Goal: Information Seeking & Learning: Learn about a topic

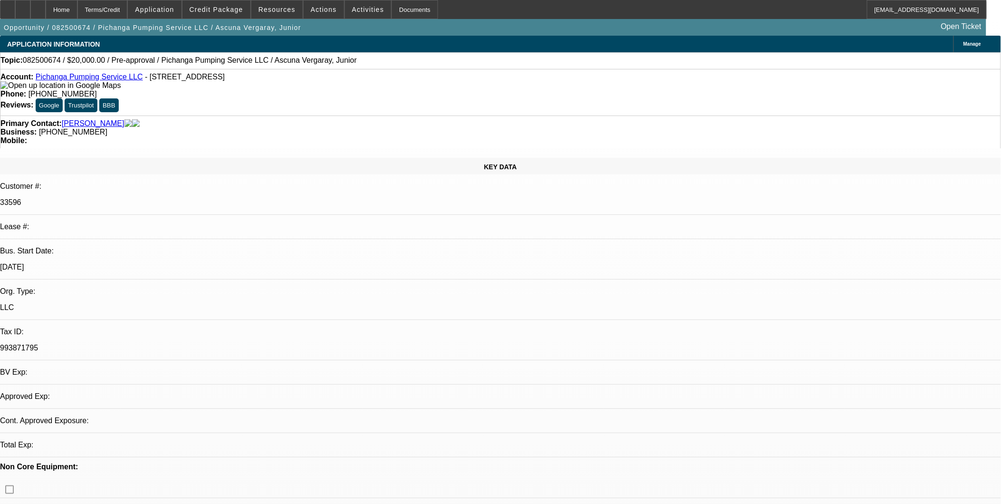
select select "0"
select select "2"
select select "0.1"
select select "1"
select select "2"
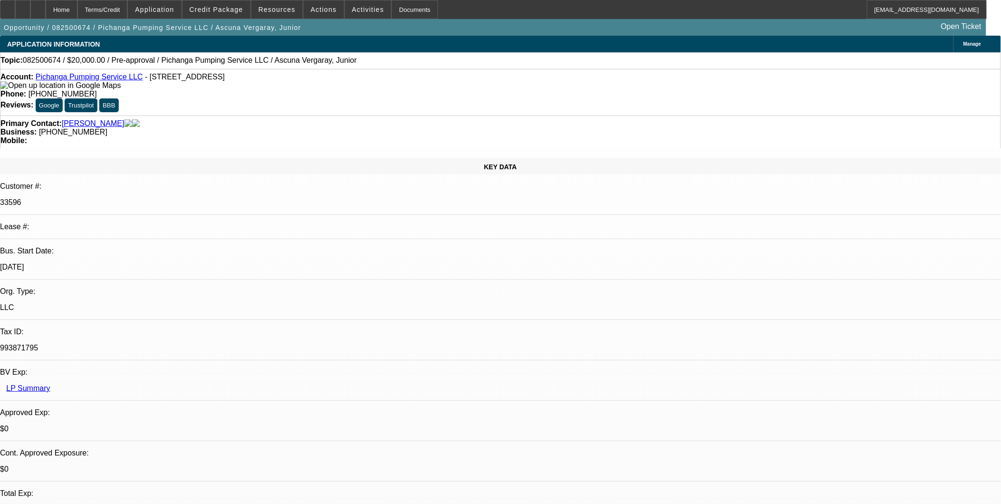
select select "4"
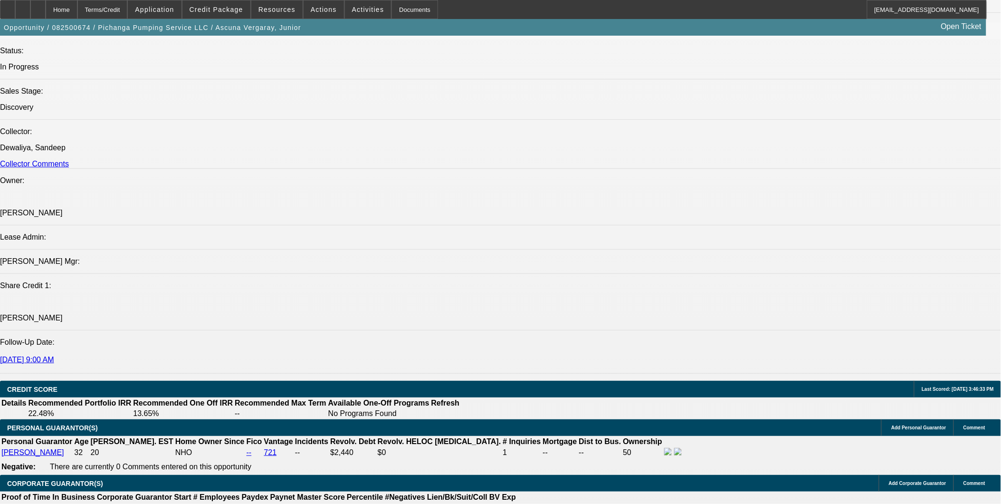
scroll to position [192, 0]
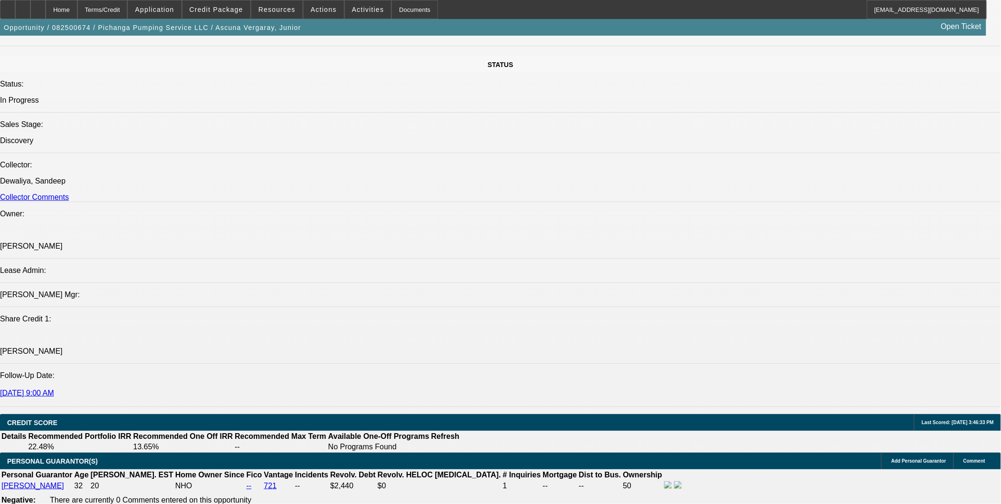
scroll to position [1003, 0]
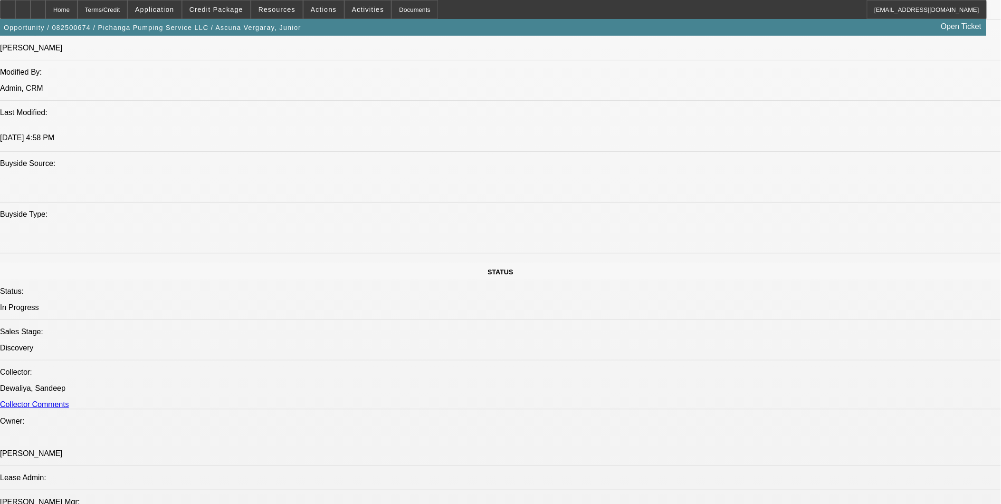
scroll to position [791, 0]
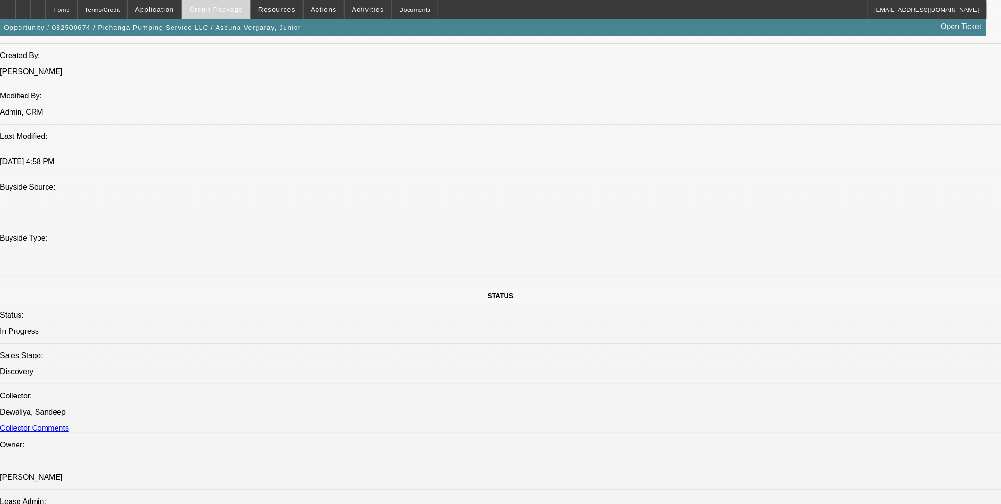
click at [226, 3] on span at bounding box center [216, 9] width 68 height 23
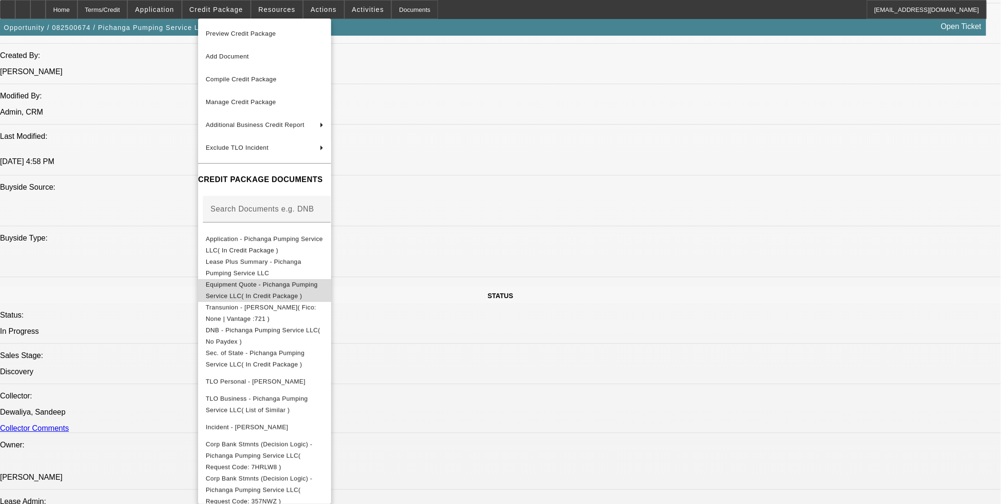
click at [301, 287] on span "Equipment Quote - Pichanga Pumping Service LLC( In Credit Package )" at bounding box center [262, 289] width 112 height 19
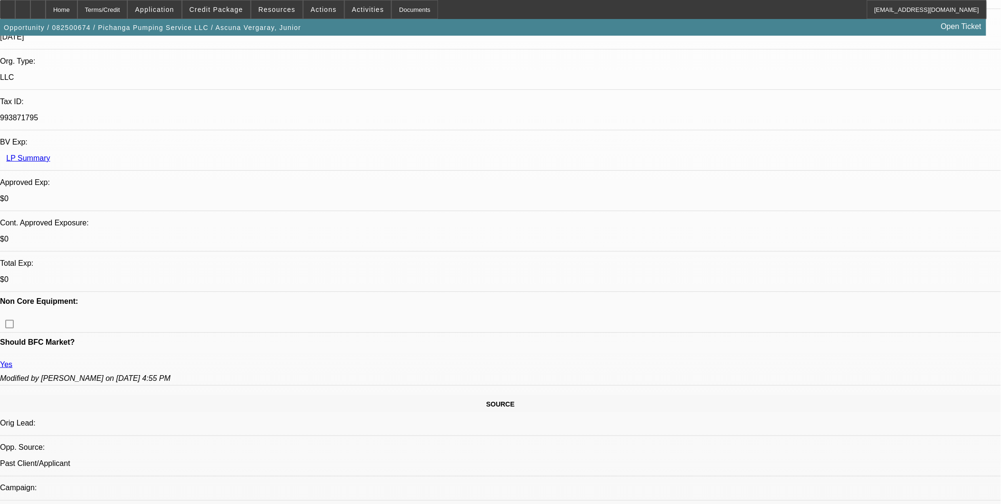
scroll to position [211, 0]
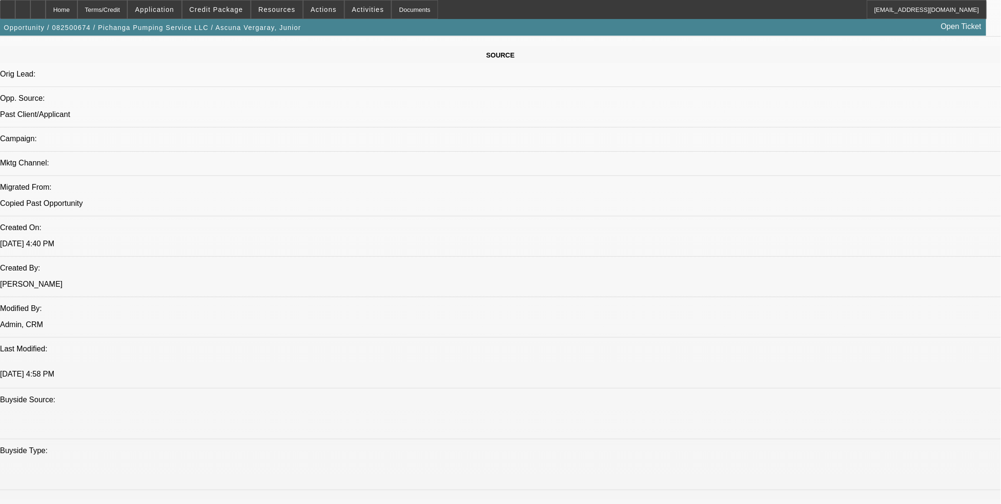
scroll to position [581, 0]
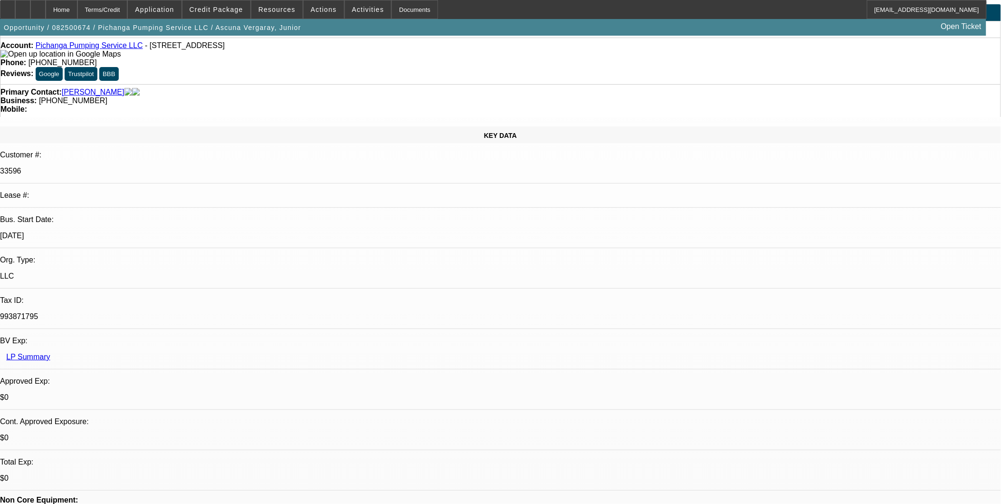
scroll to position [0, 0]
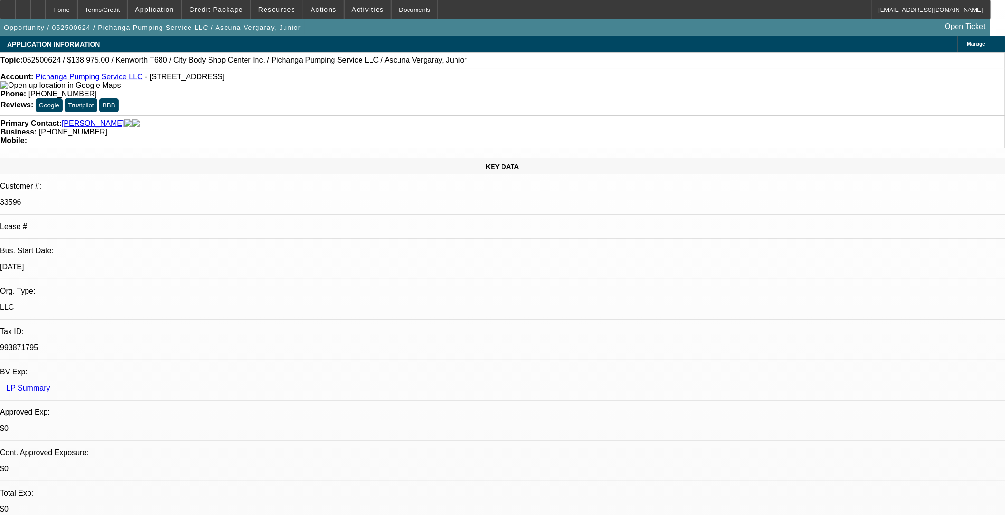
select select "0.15"
select select "2"
select select "0.1"
select select "4"
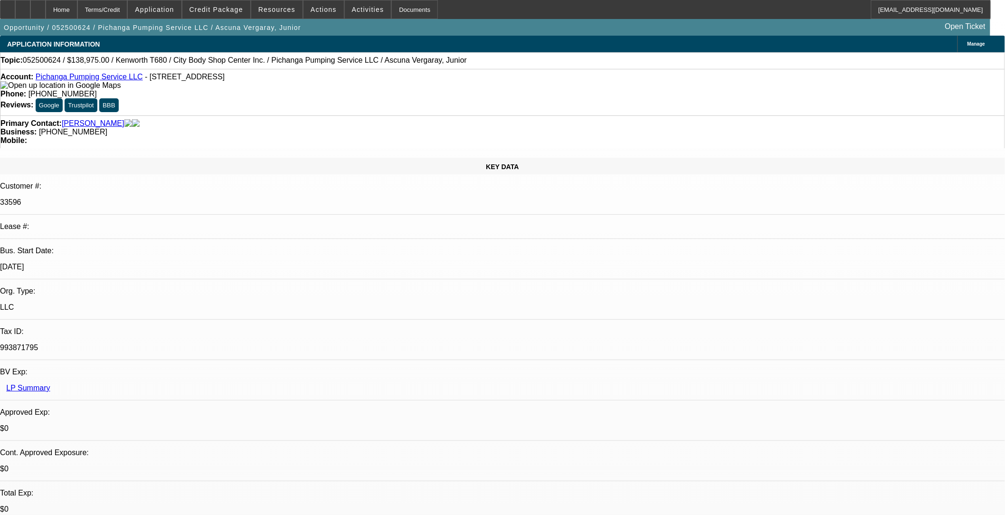
select select "0.15"
select select "2"
select select "0.1"
select select "4"
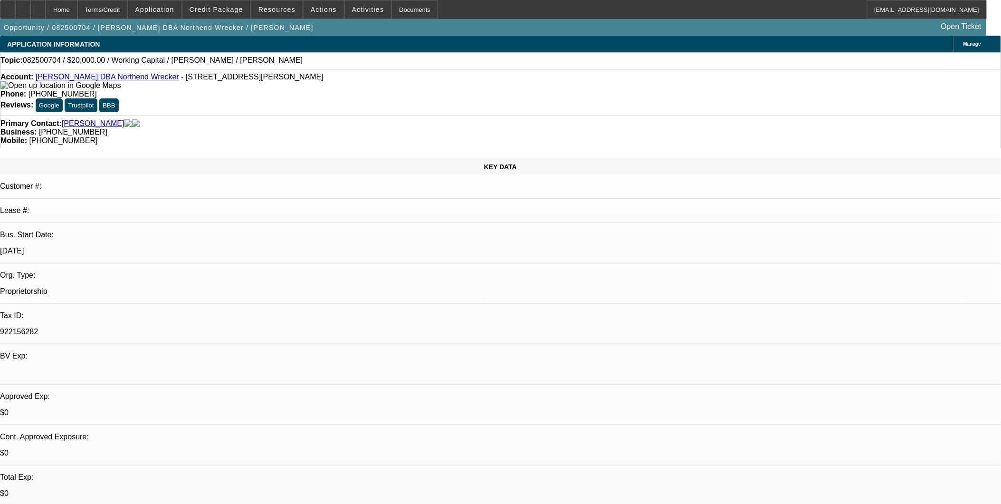
select select "0"
select select "2"
select select "0.1"
select select "1"
select select "2"
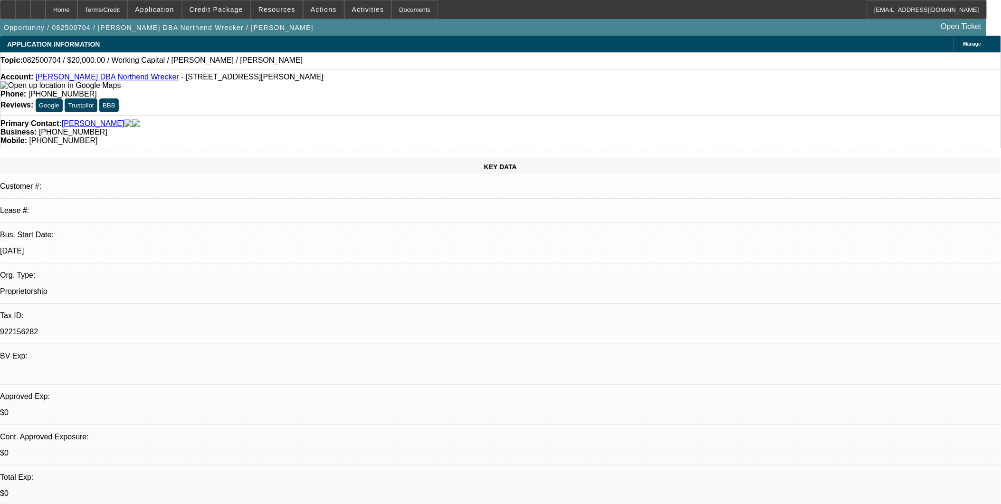
select select "4"
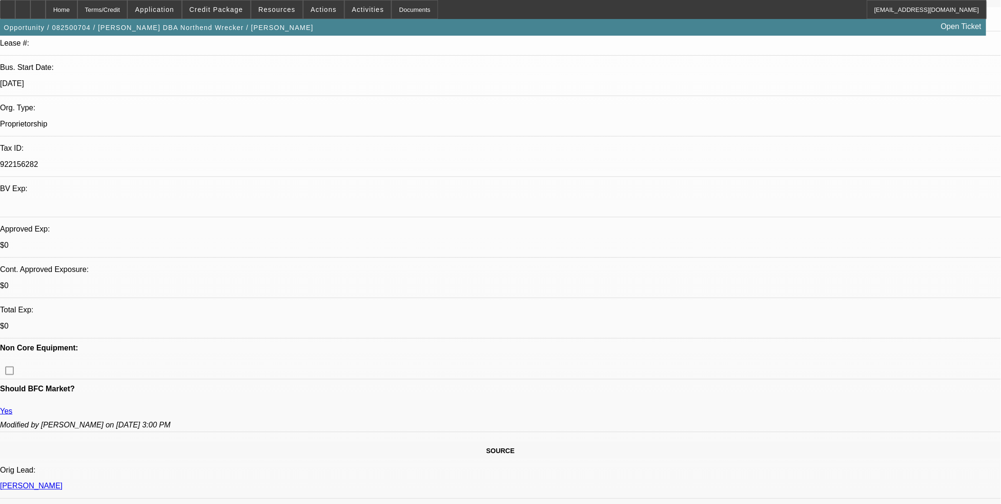
scroll to position [158, 0]
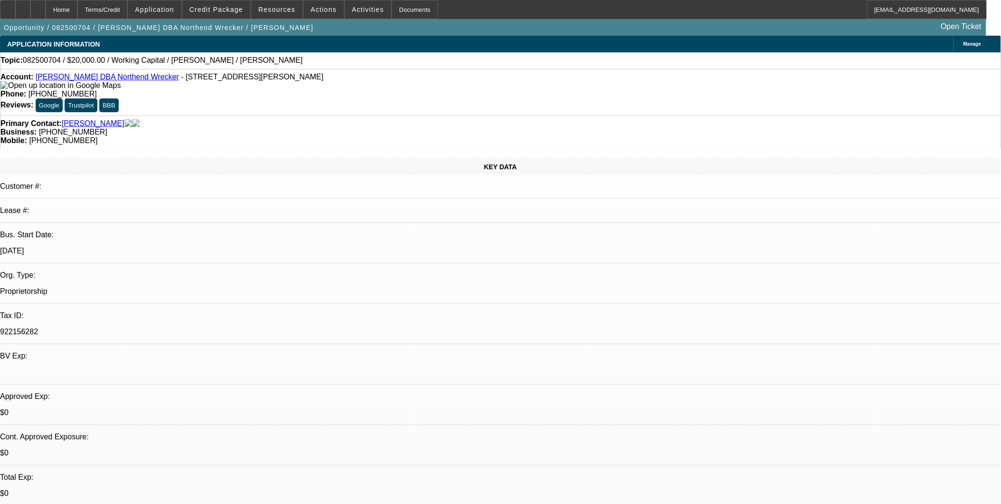
click at [112, 75] on div "Account: Ben Johnson DBA Northend Wrecker - 1017 W Harrison St, Kokomo, IN 46901" at bounding box center [500, 81] width 1000 height 17
click at [124, 78] on link "Ben Johnson DBA Northend Wrecker" at bounding box center [107, 77] width 143 height 8
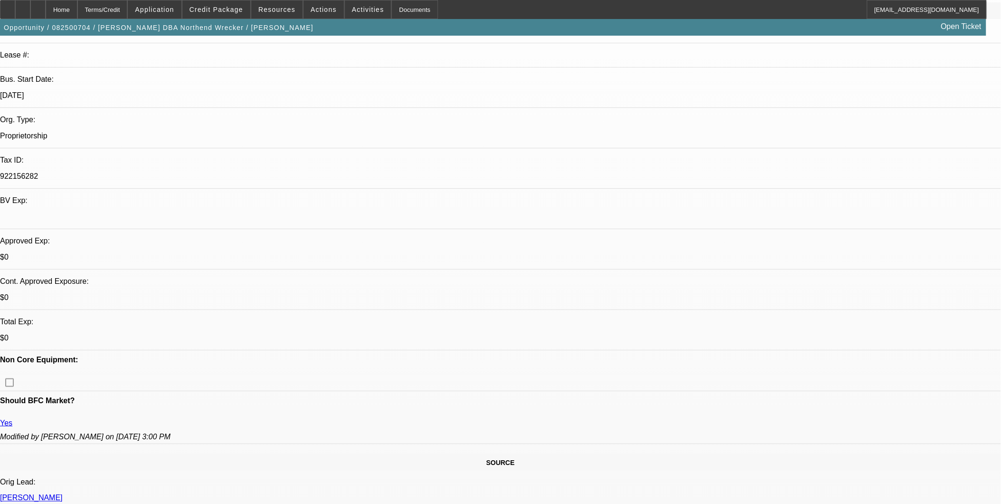
scroll to position [211, 0]
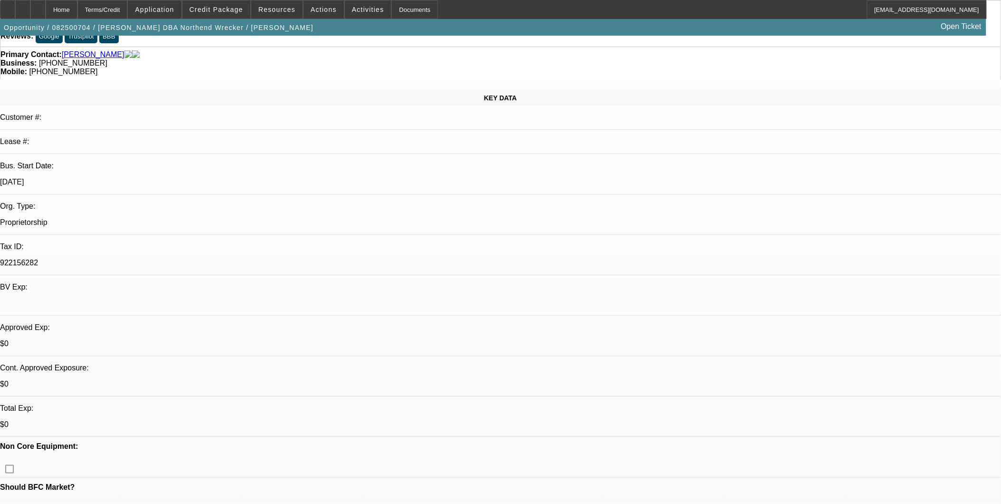
scroll to position [0, 0]
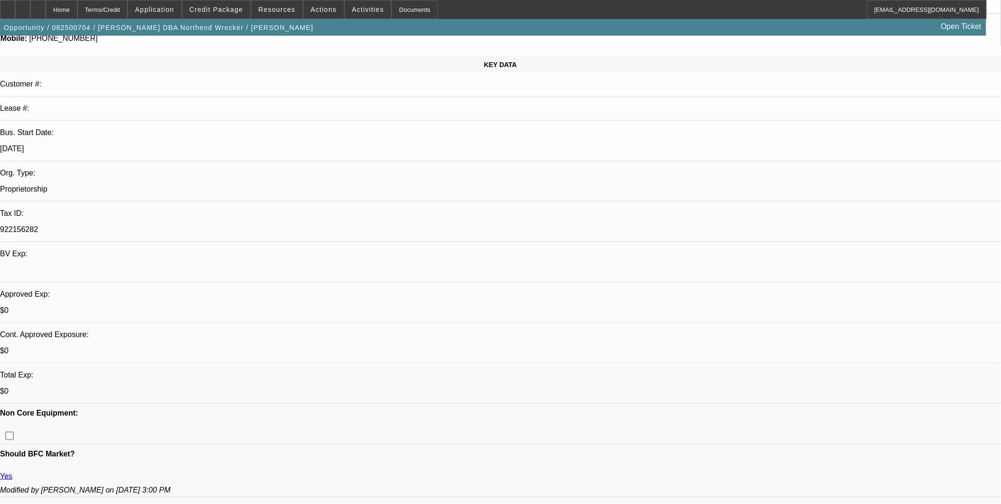
scroll to position [158, 0]
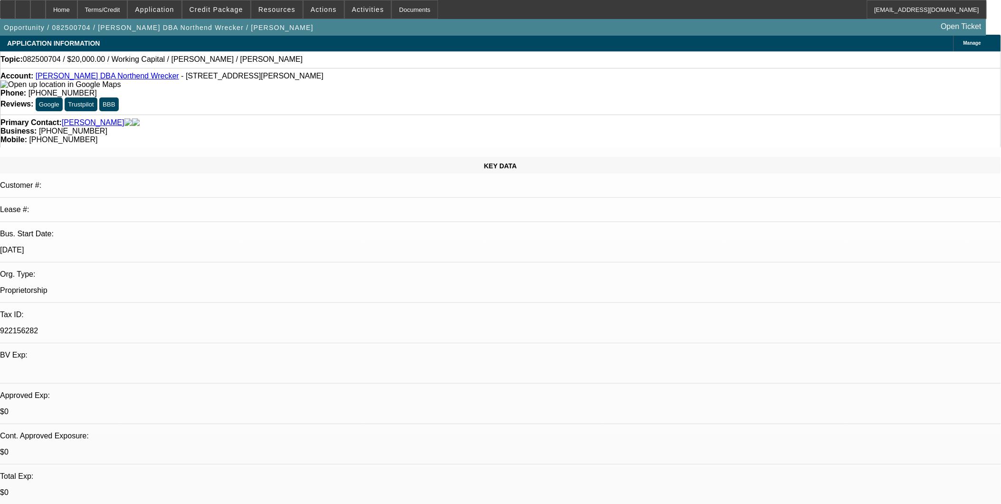
scroll to position [0, 0]
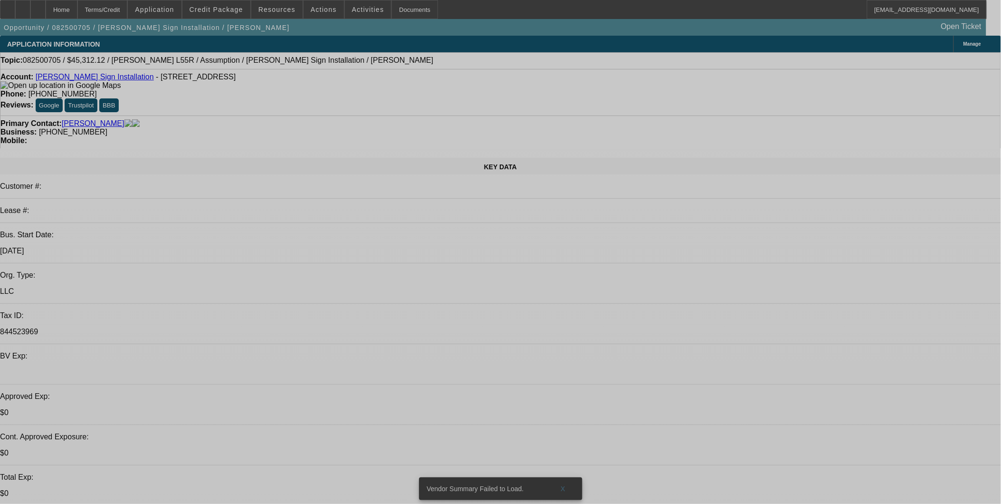
select select "0"
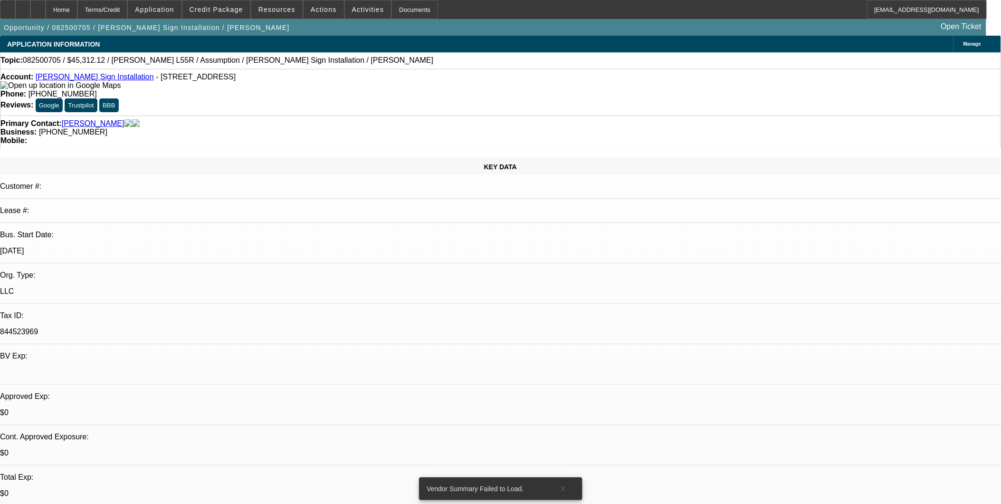
select select "0"
select select "1"
select select "2"
select select "6"
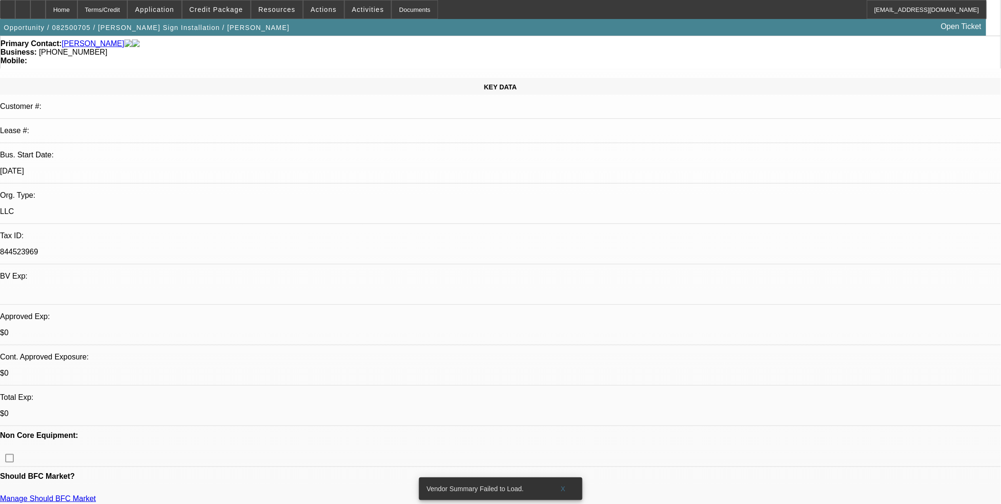
scroll to position [264, 0]
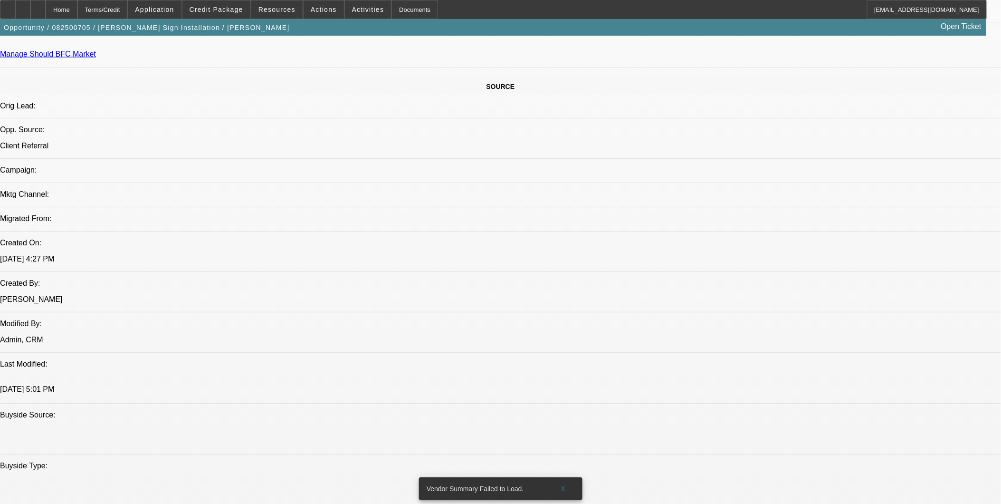
scroll to position [528, 0]
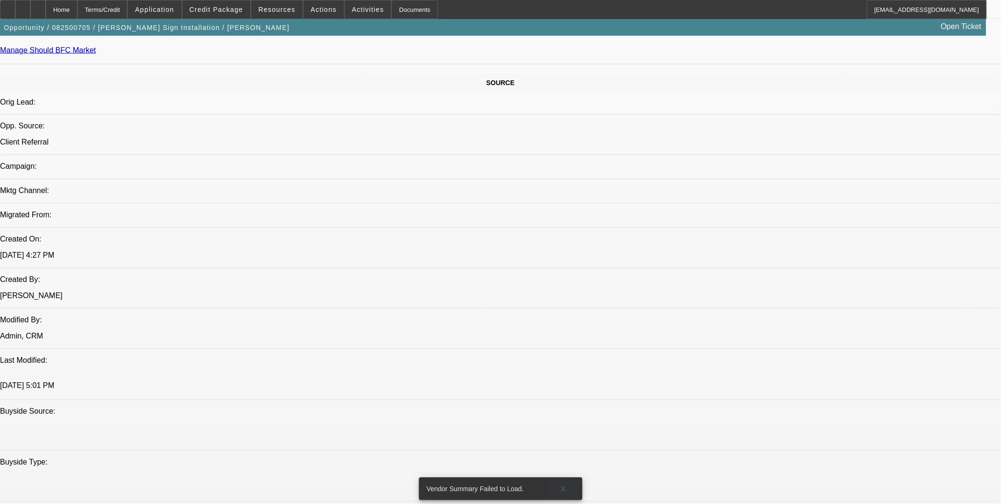
click at [562, 485] on span "X" at bounding box center [563, 489] width 5 height 8
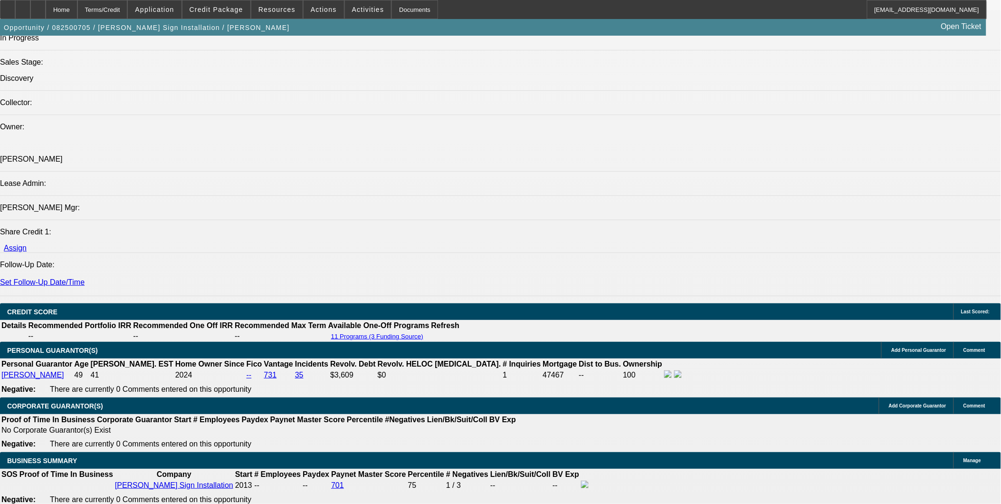
scroll to position [1056, 0]
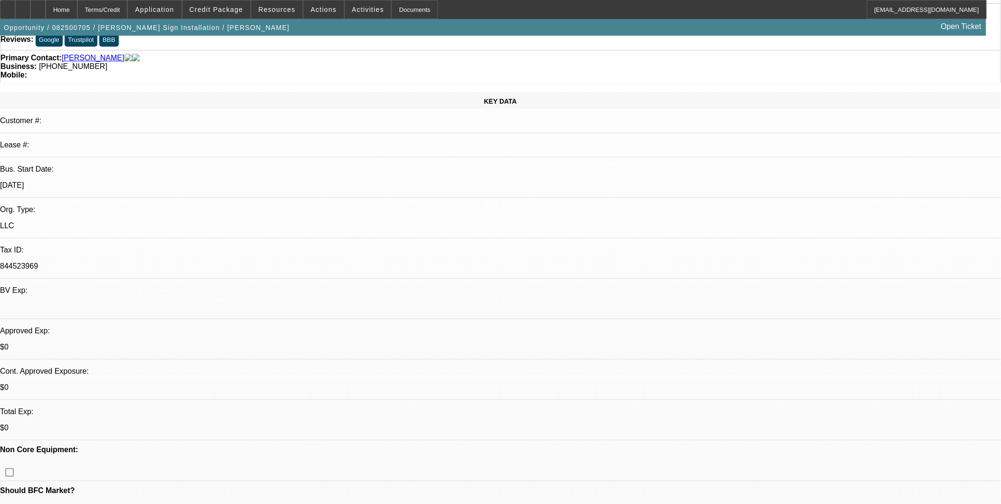
scroll to position [0, 0]
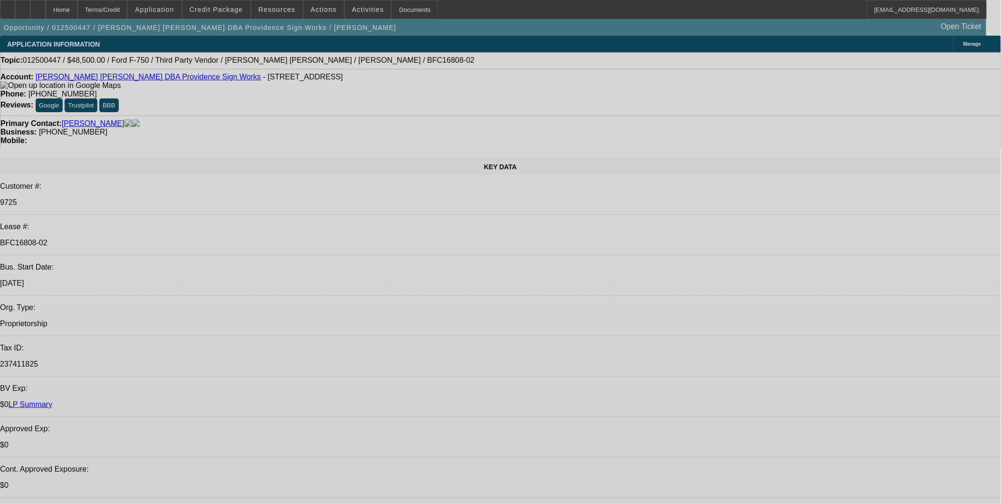
select select "0"
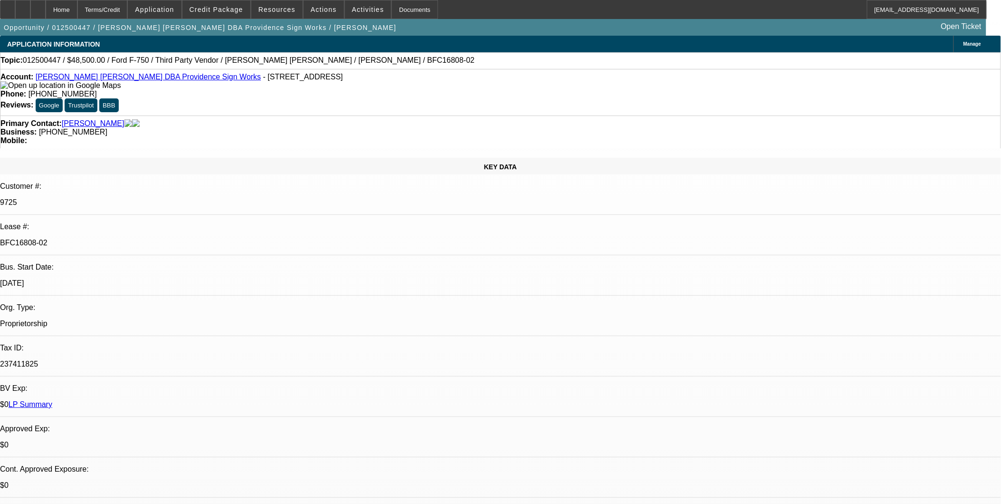
select select "0"
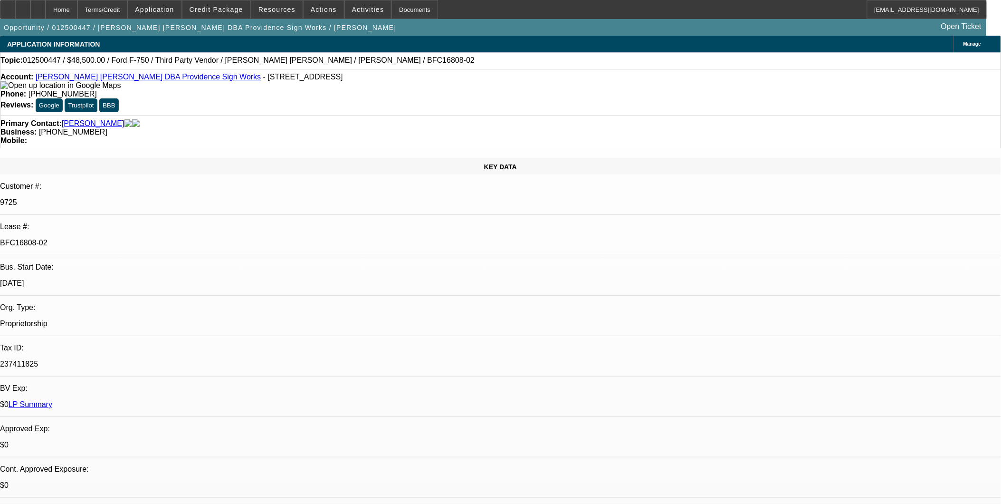
select select "0"
select select "0.1"
select select "2"
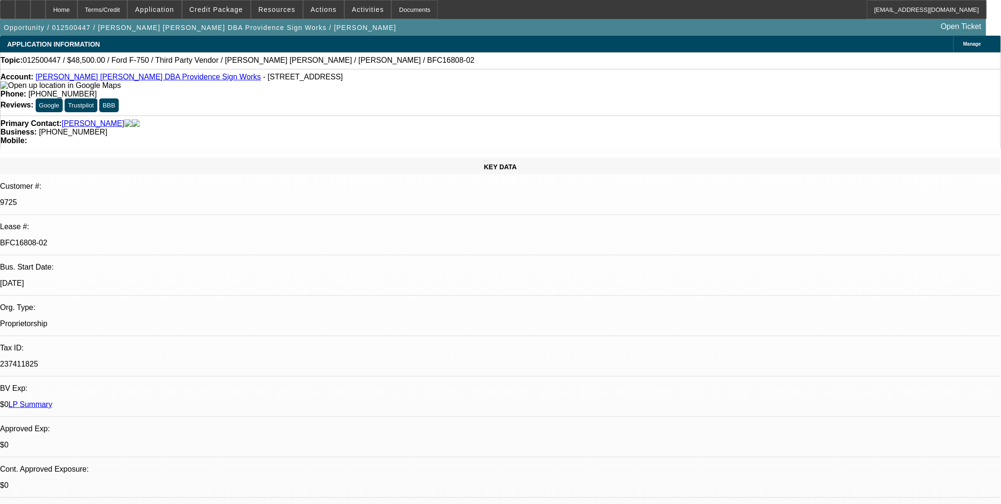
select select "0"
select select "1"
select select "6"
select select "1"
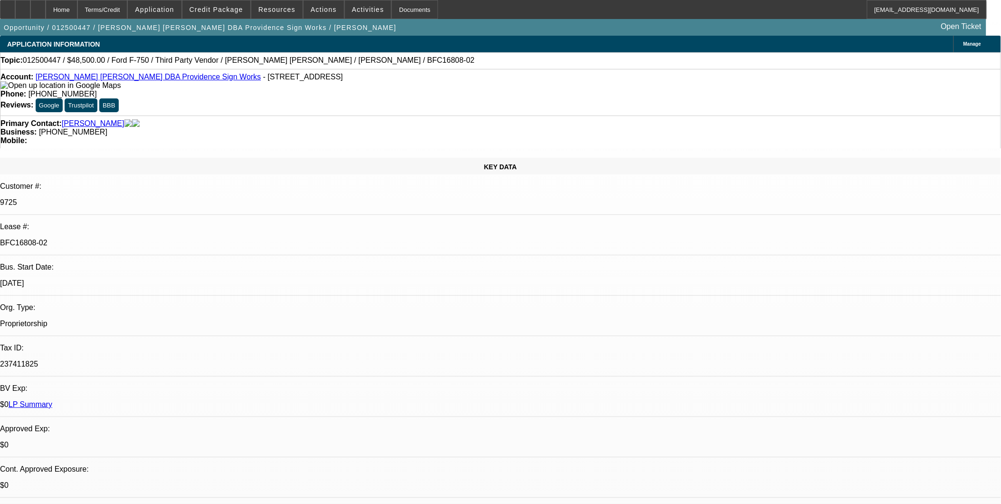
select select "1"
select select "6"
select select "1"
select select "6"
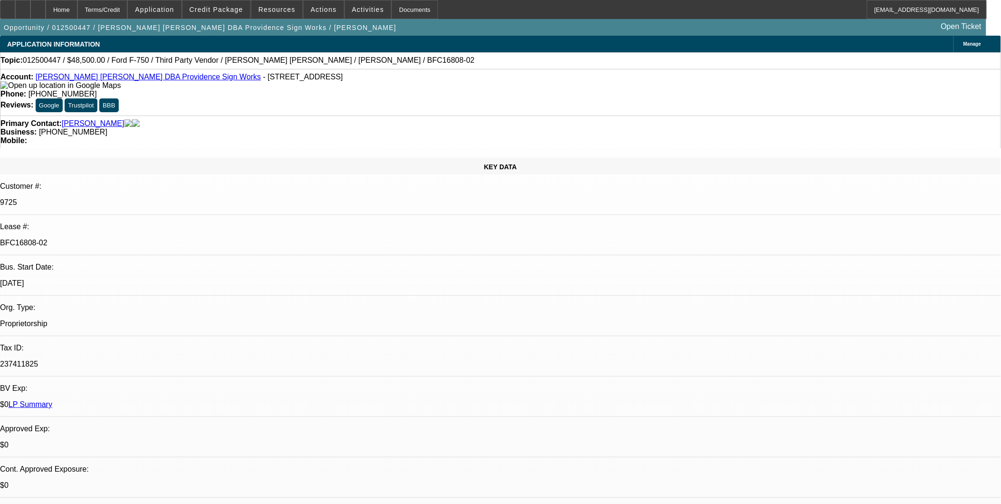
select select "1"
select select "2"
select select "6"
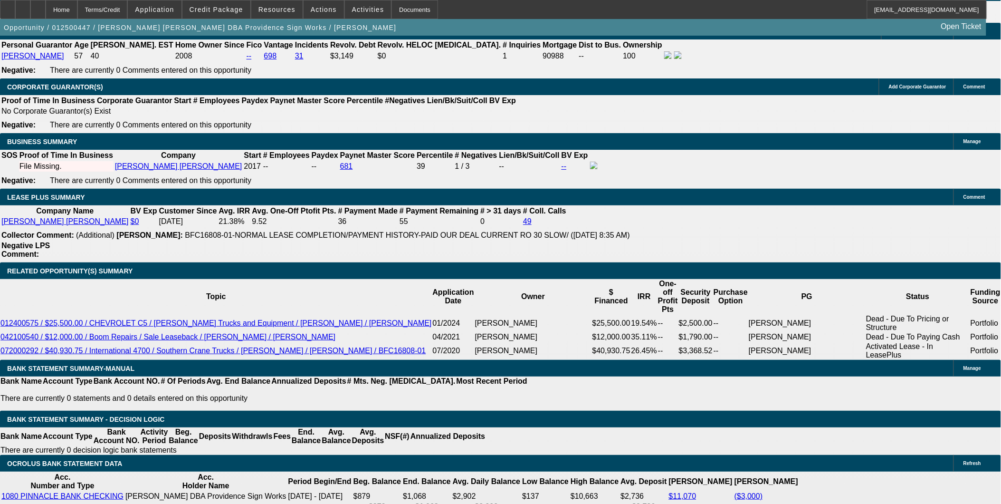
scroll to position [1478, 0]
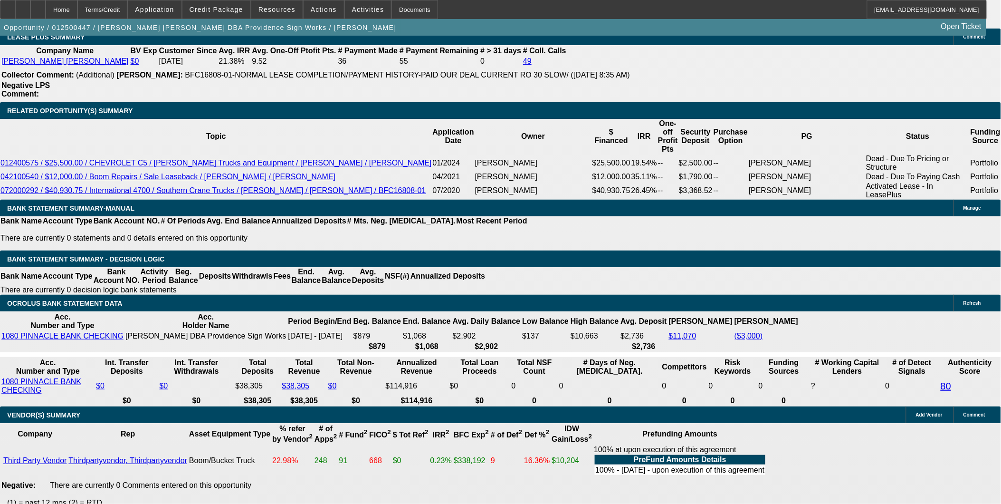
scroll to position [1583, 0]
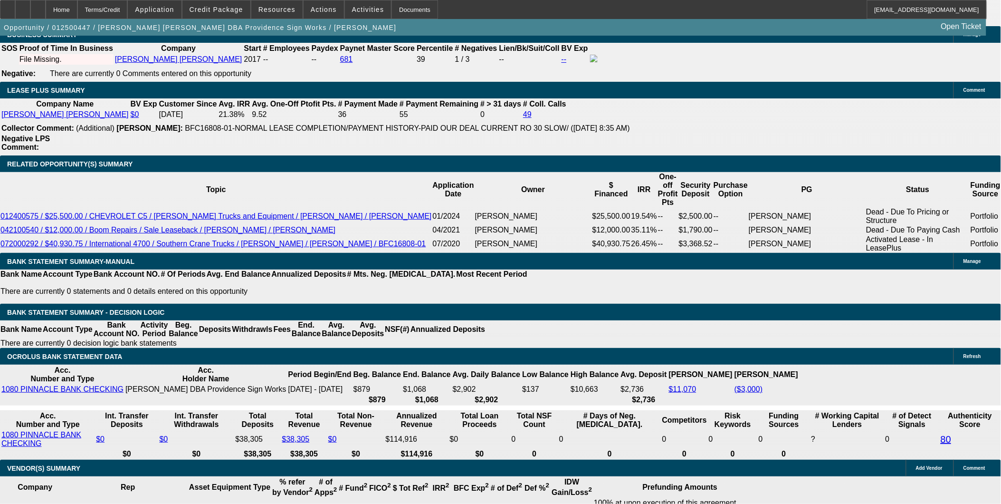
scroll to position [158, 0]
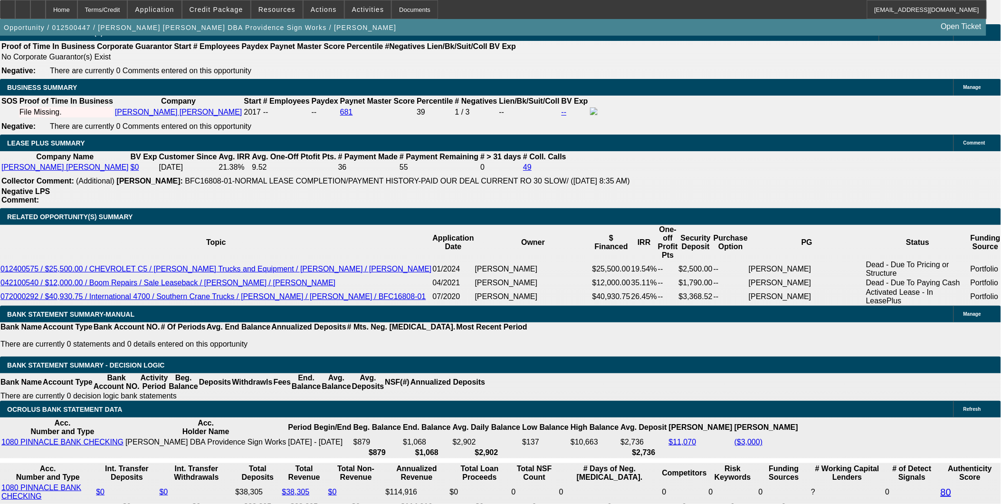
scroll to position [1478, 0]
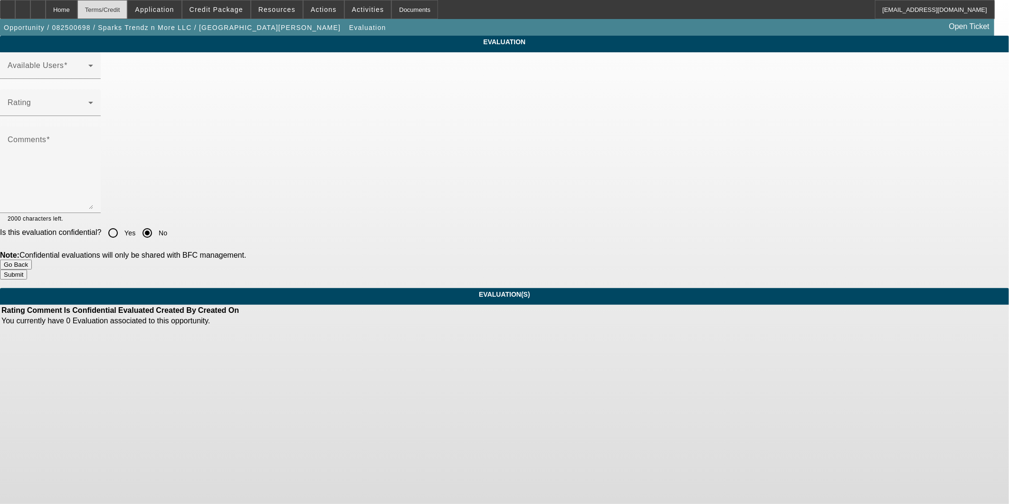
click at [122, 11] on div "Terms/Credit" at bounding box center [102, 9] width 50 height 19
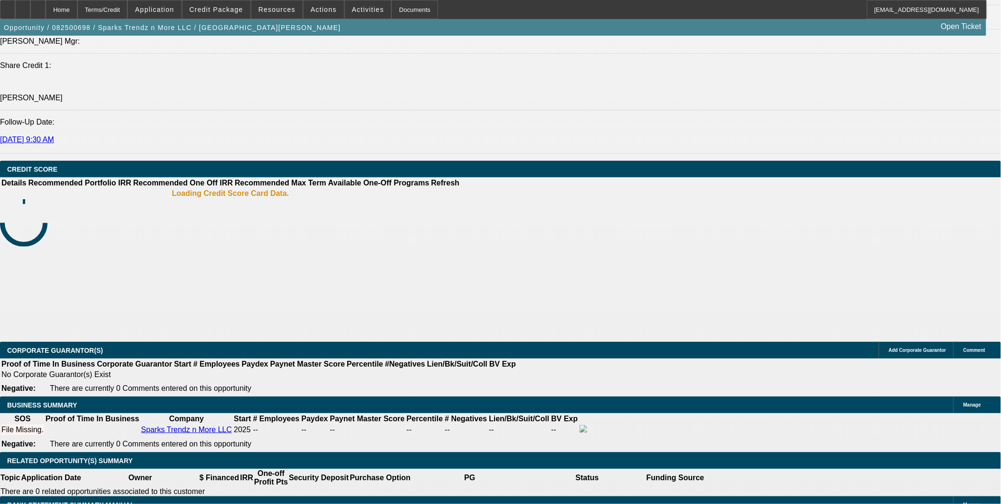
select select "0"
select select "2"
select select "0.1"
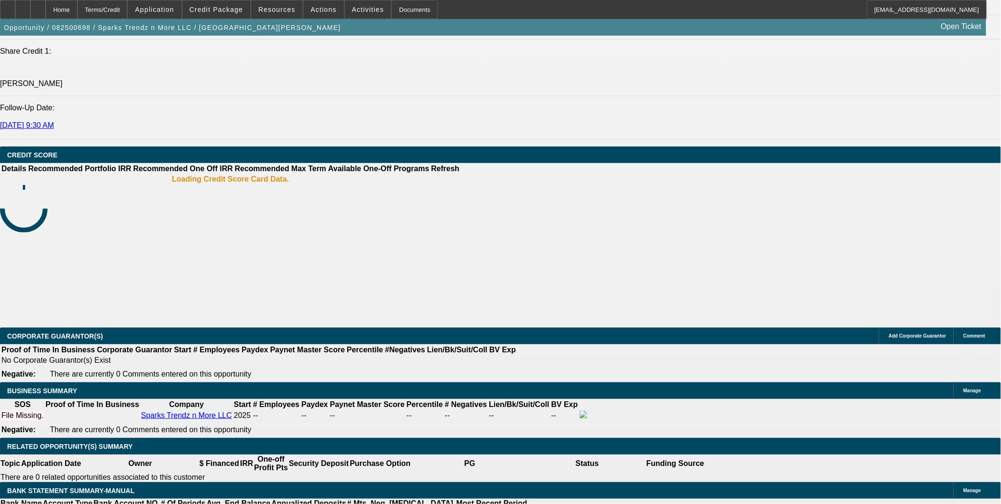
select select "1"
select select "2"
select select "4"
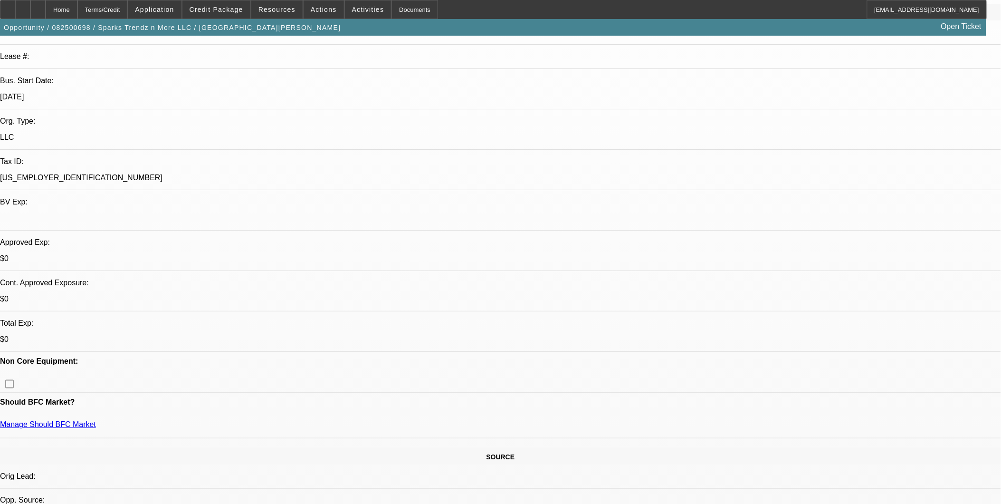
scroll to position [153, 0]
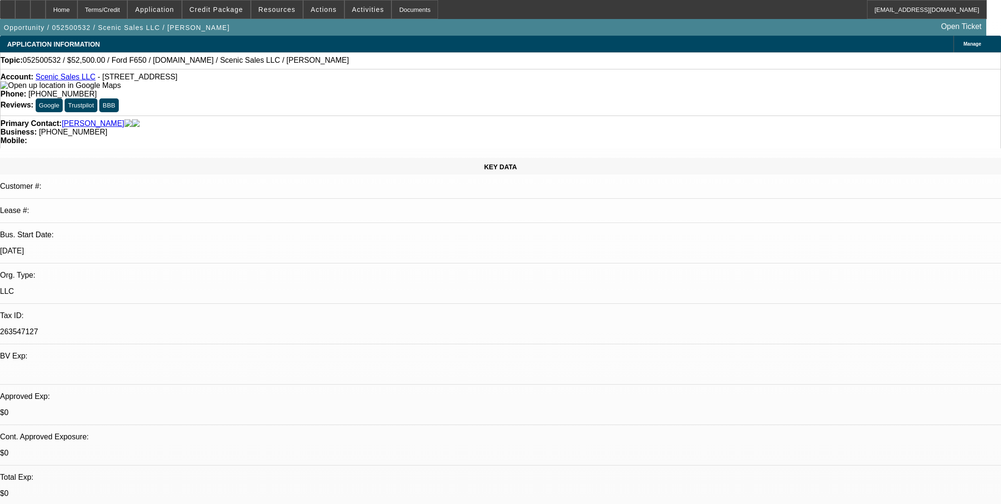
select select "0"
select select "3"
select select "0.1"
select select "4"
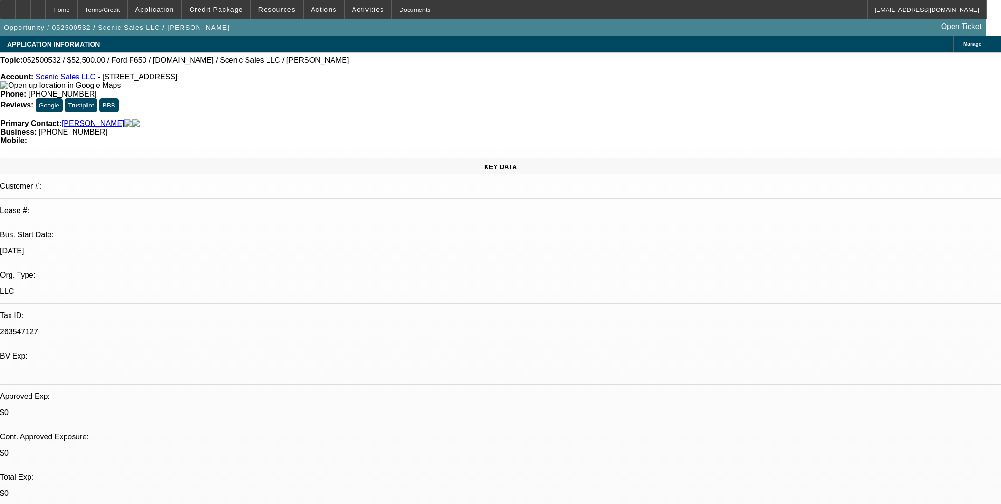
select select "0"
select select "3"
select select "0.1"
select select "4"
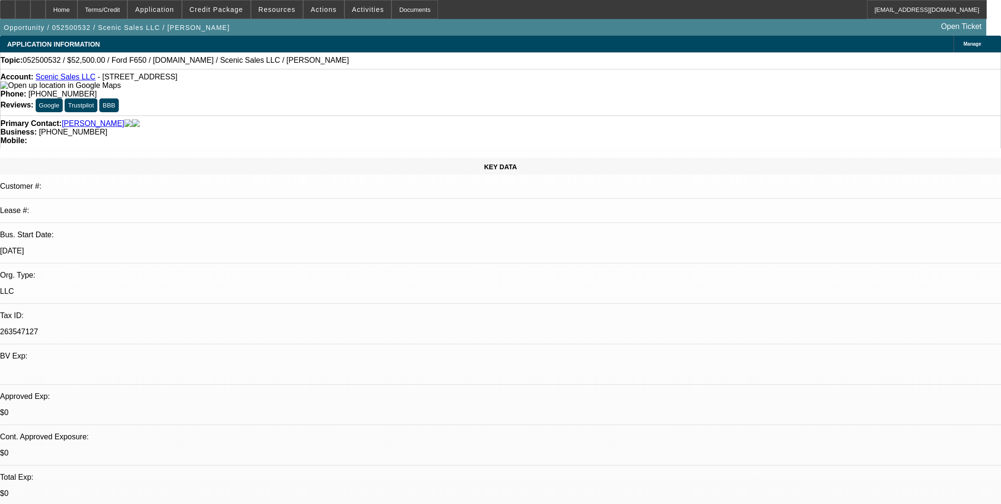
select select "0"
select select "0.1"
select select "4"
select select "0"
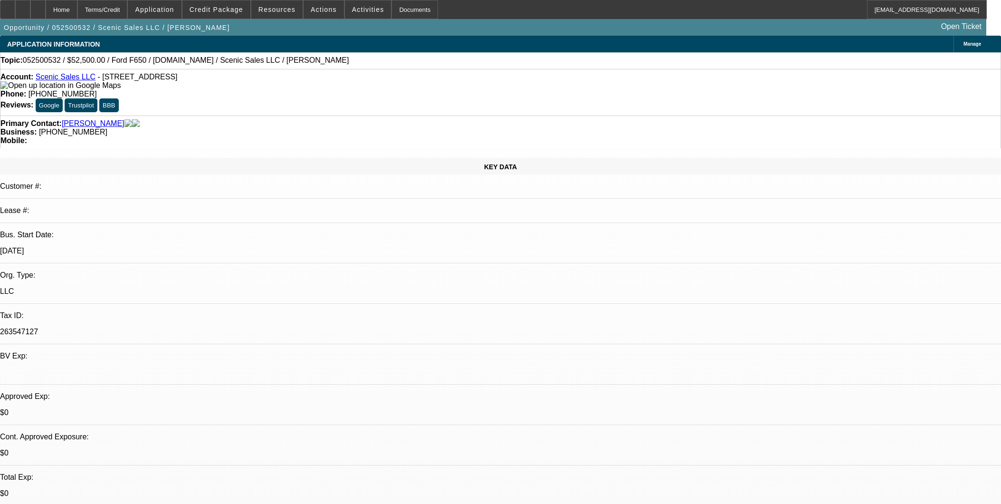
select select "0"
select select "3"
select select "0.1"
select select "4"
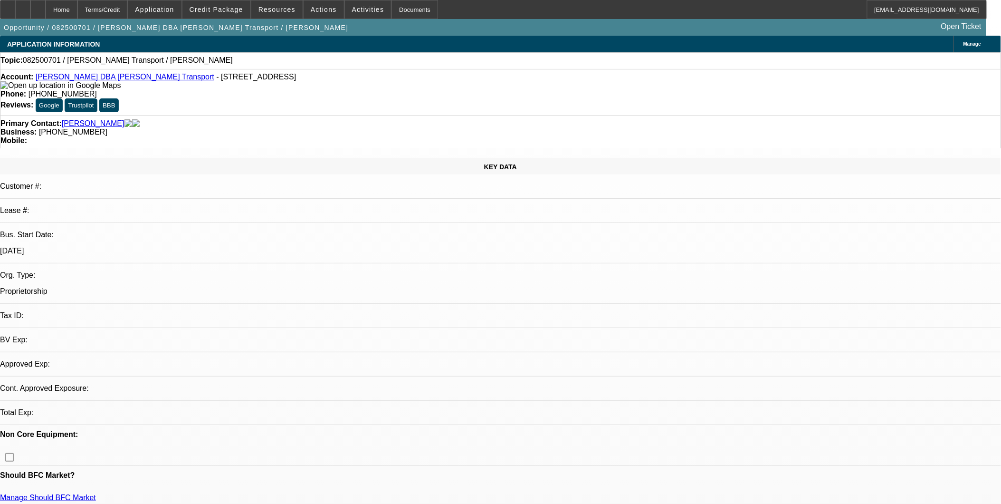
select select "0"
select select "2"
select select "0.1"
select select "1"
select select "2"
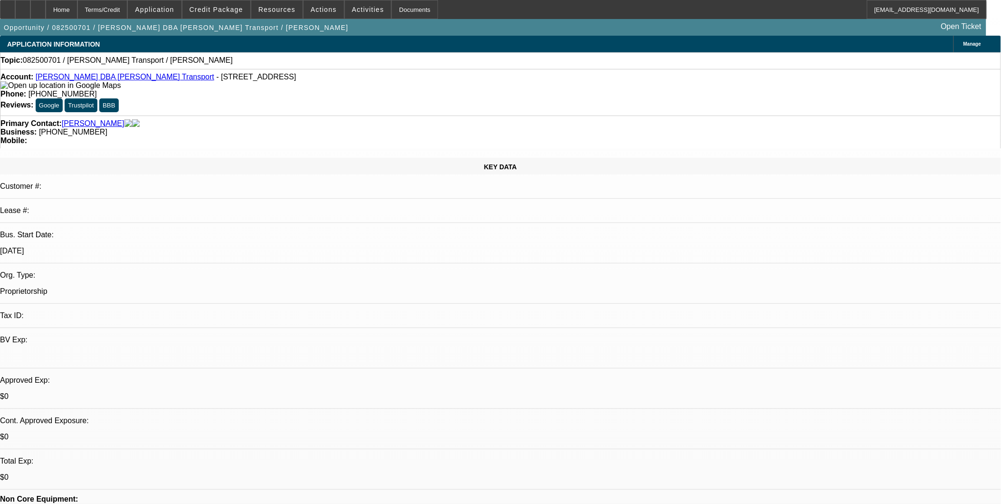
select select "4"
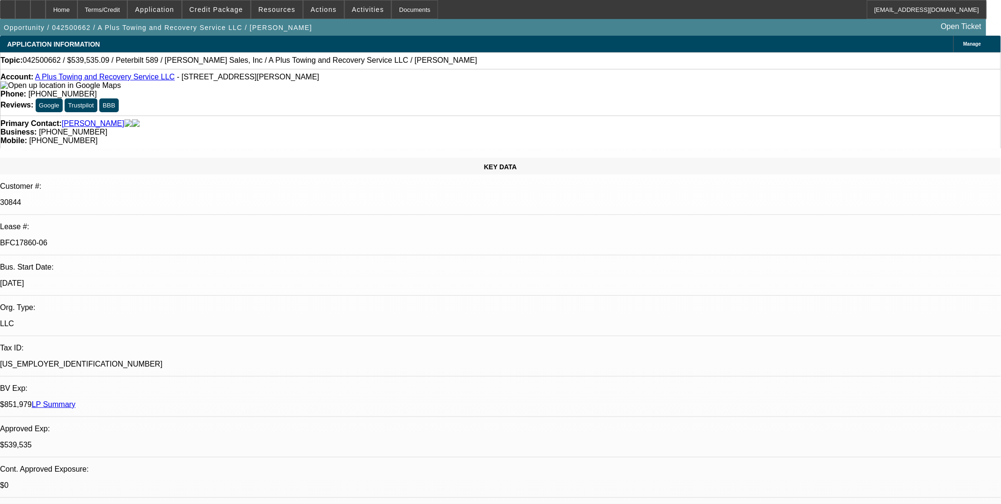
select select "0"
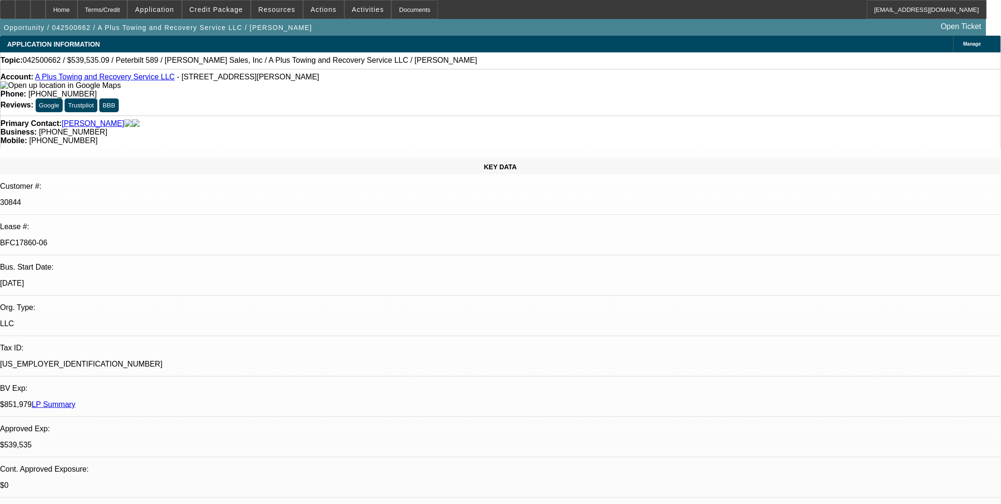
select select "0"
select select "1"
select select "2"
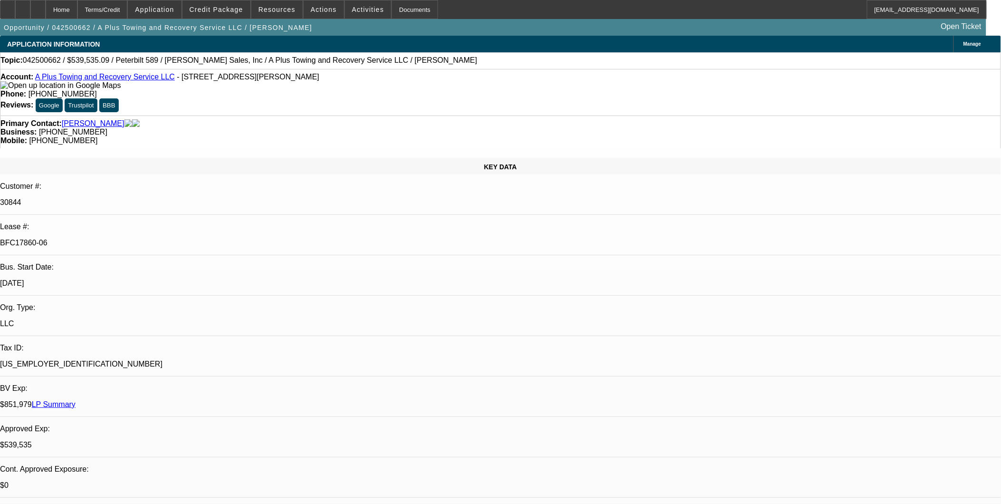
select select "6"
select select "1"
select select "2"
select select "6"
select select "1"
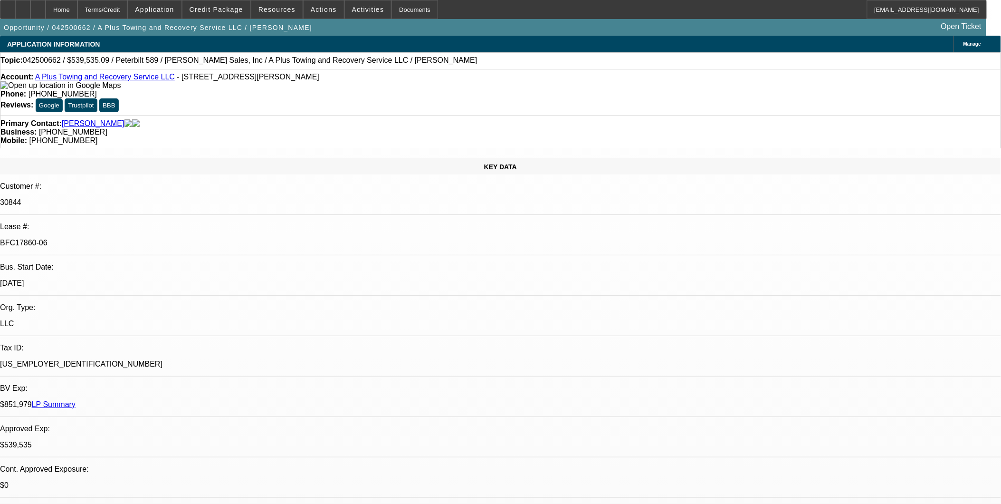
select select "2"
select select "6"
select select "1"
select select "2"
select select "6"
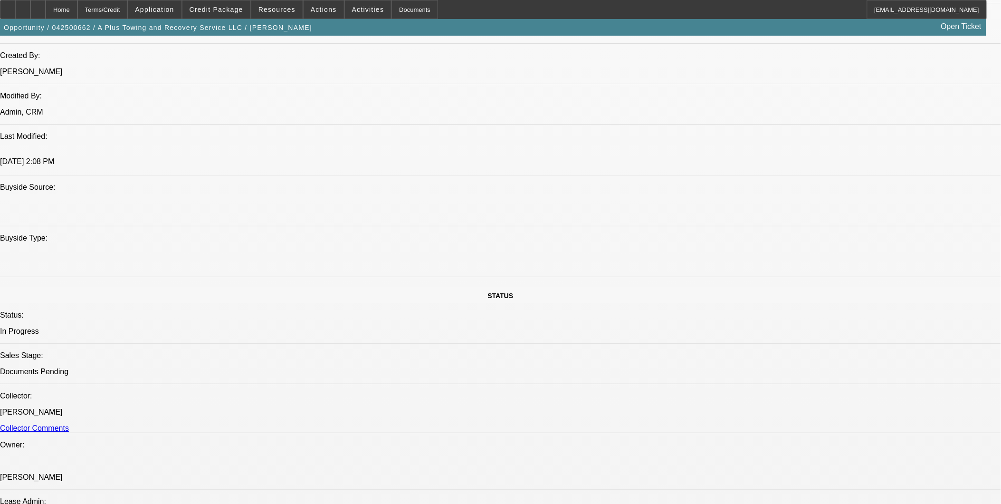
scroll to position [53, 0]
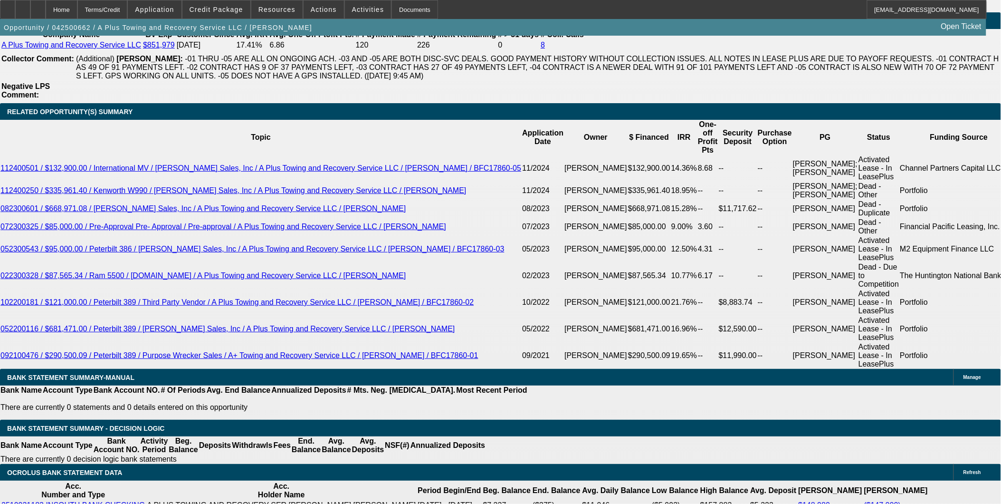
scroll to position [1636, 0]
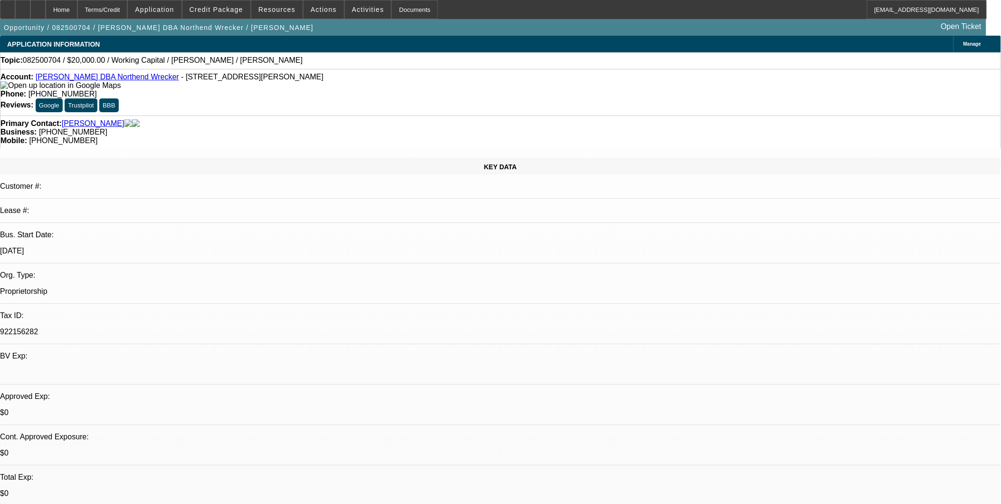
select select "0"
select select "2"
select select "0.1"
select select "1"
select select "2"
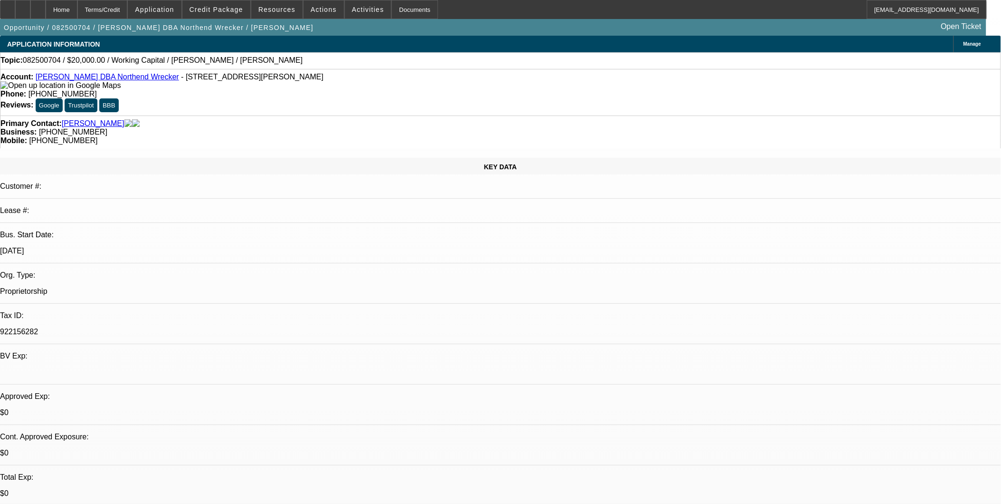
select select "4"
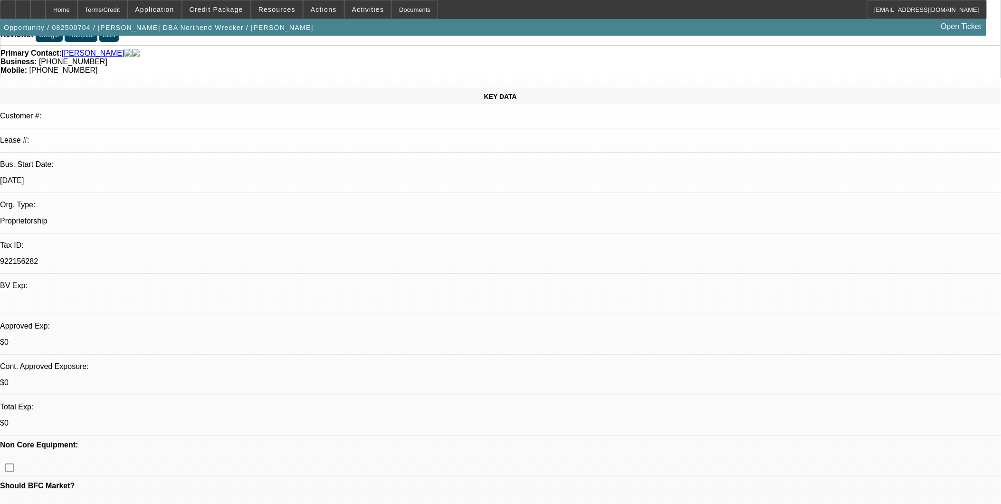
scroll to position [158, 0]
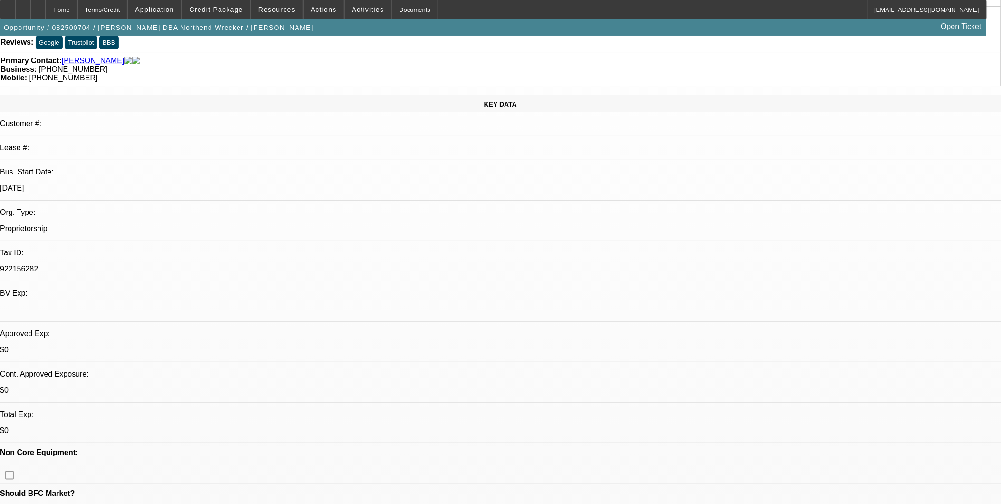
scroll to position [0, 0]
